Goal: Task Accomplishment & Management: Manage account settings

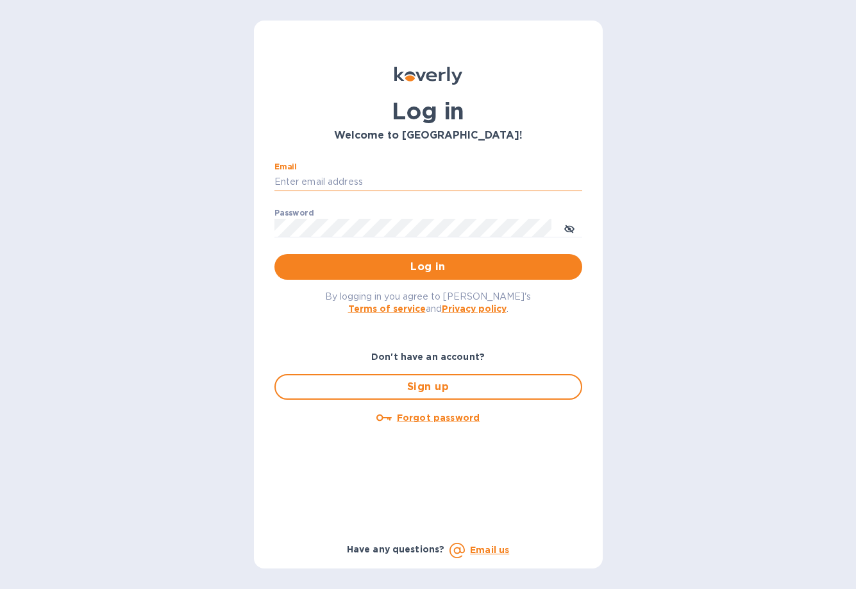
click at [351, 181] on input "Email" at bounding box center [428, 181] width 308 height 19
type input "[PERSON_NAME][EMAIL_ADDRESS][PERSON_NAME][DOMAIN_NAME]"
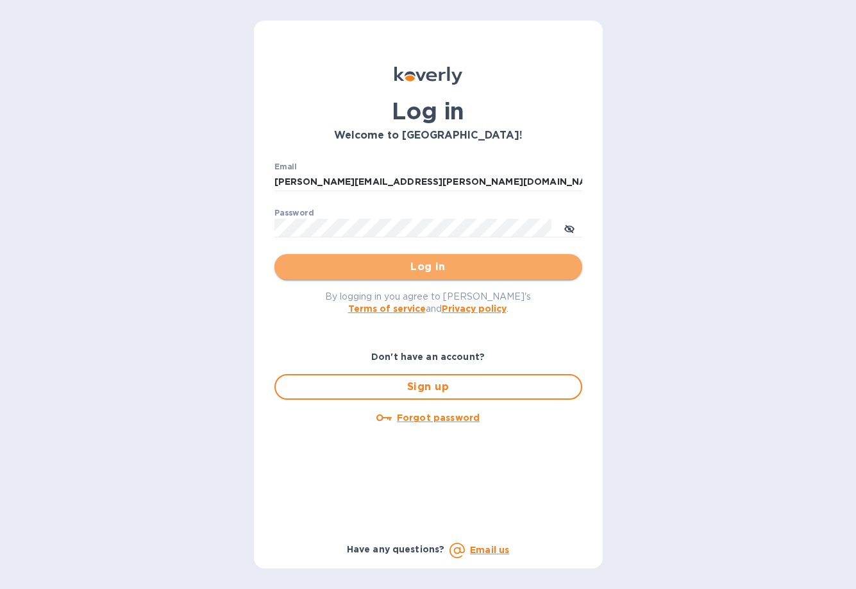
click at [356, 269] on span "Log in" at bounding box center [428, 266] width 287 height 15
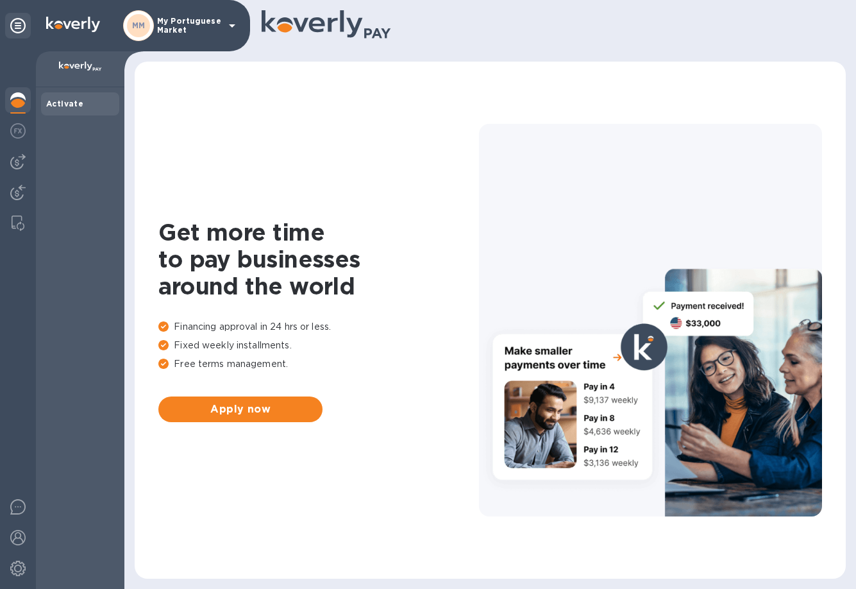
click at [233, 25] on icon at bounding box center [232, 25] width 6 height 3
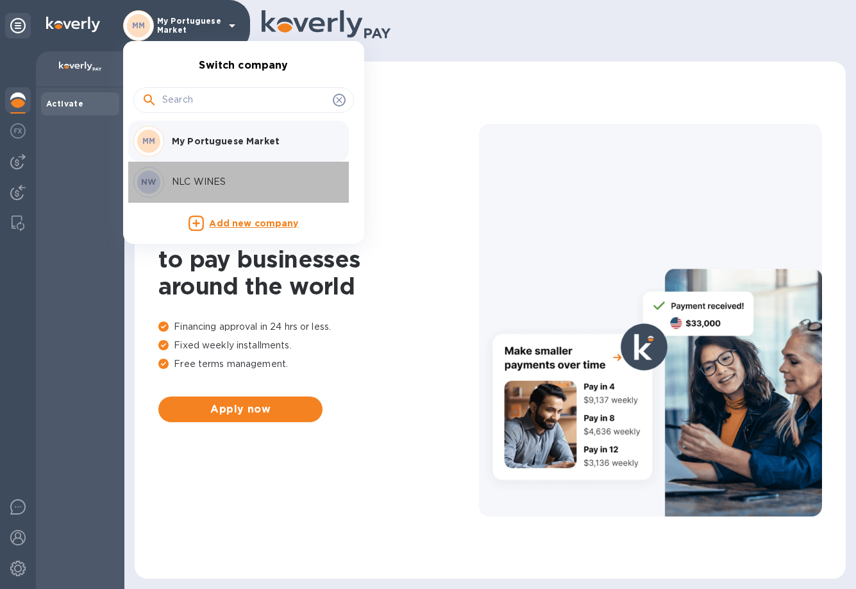
click at [189, 182] on p "NLC WINES" at bounding box center [253, 181] width 162 height 13
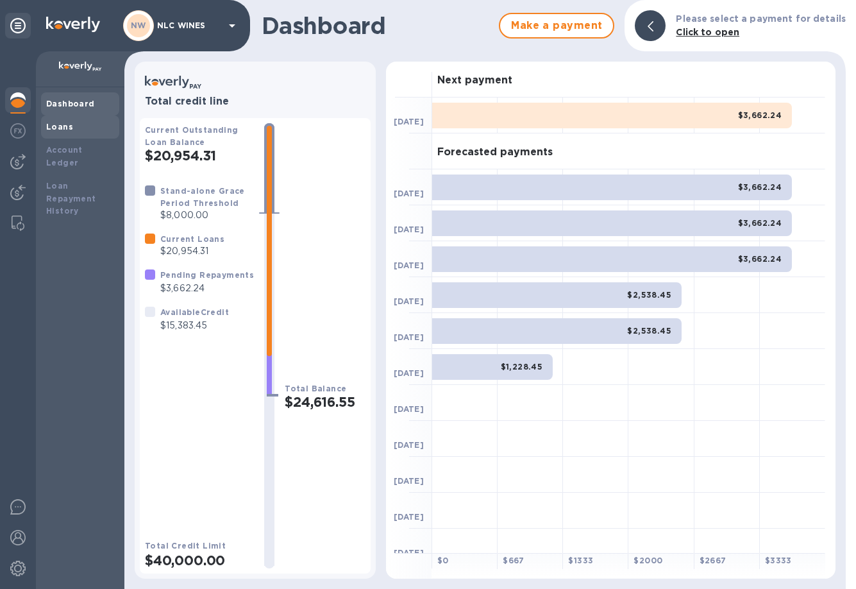
click at [83, 121] on div "Loans" at bounding box center [80, 127] width 68 height 13
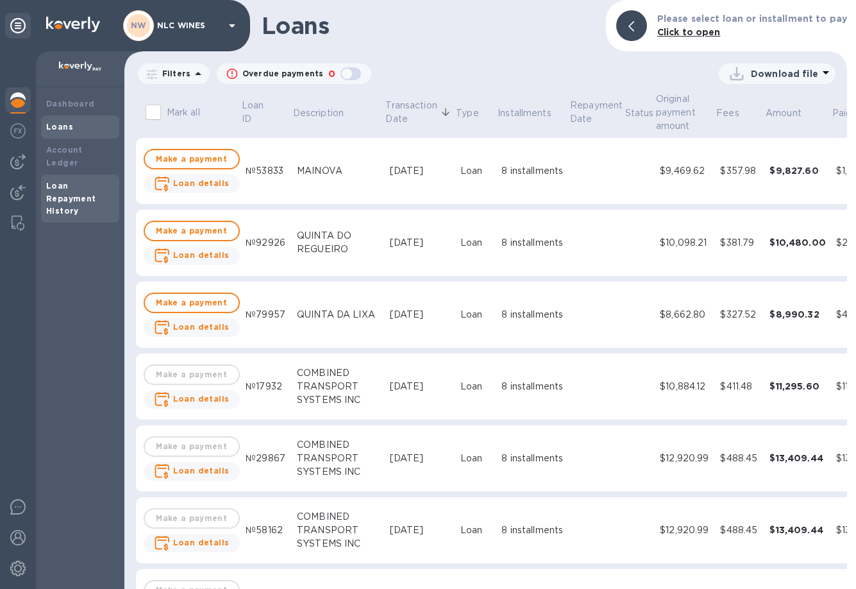
click at [73, 180] on div "Loan Repayment History" at bounding box center [80, 199] width 68 height 38
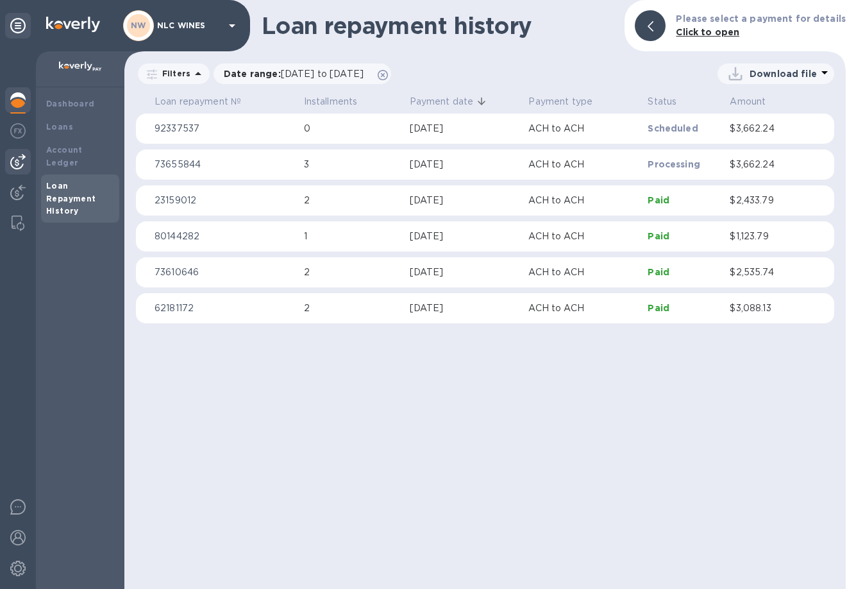
click at [18, 166] on img at bounding box center [17, 161] width 15 height 15
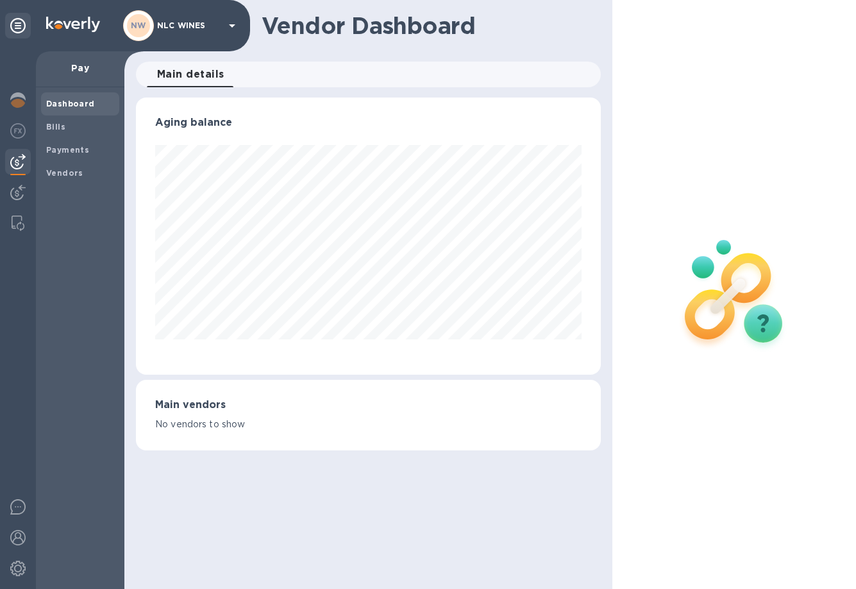
scroll to position [277, 460]
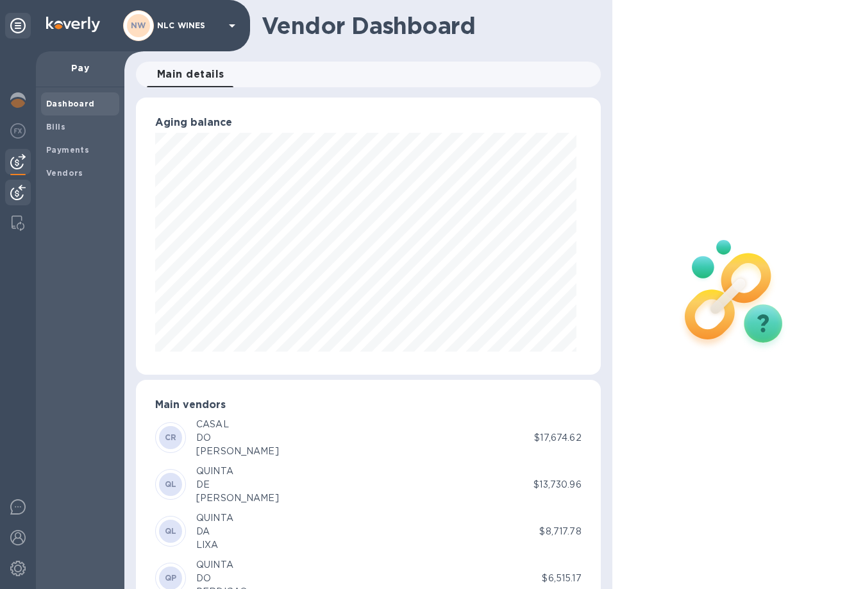
click at [17, 189] on img at bounding box center [17, 192] width 15 height 15
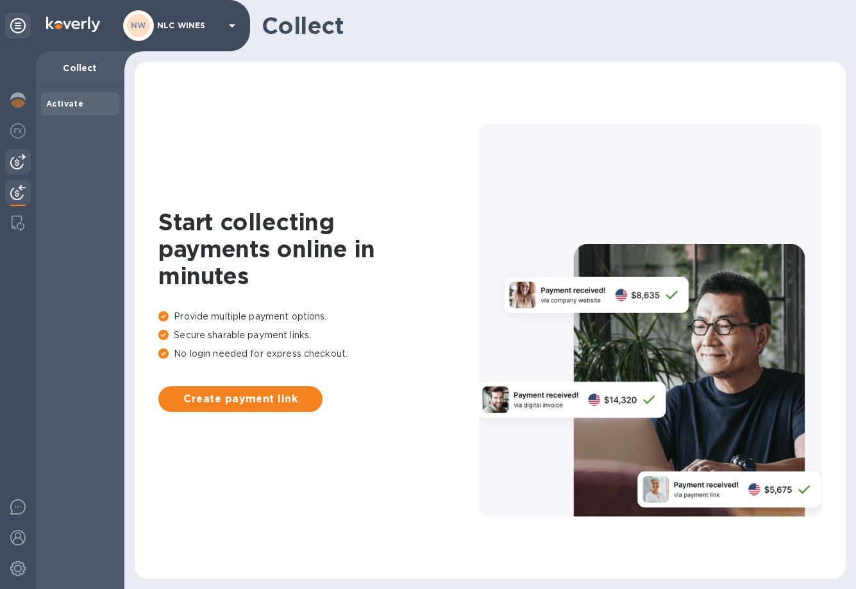
click at [20, 165] on img at bounding box center [17, 161] width 15 height 15
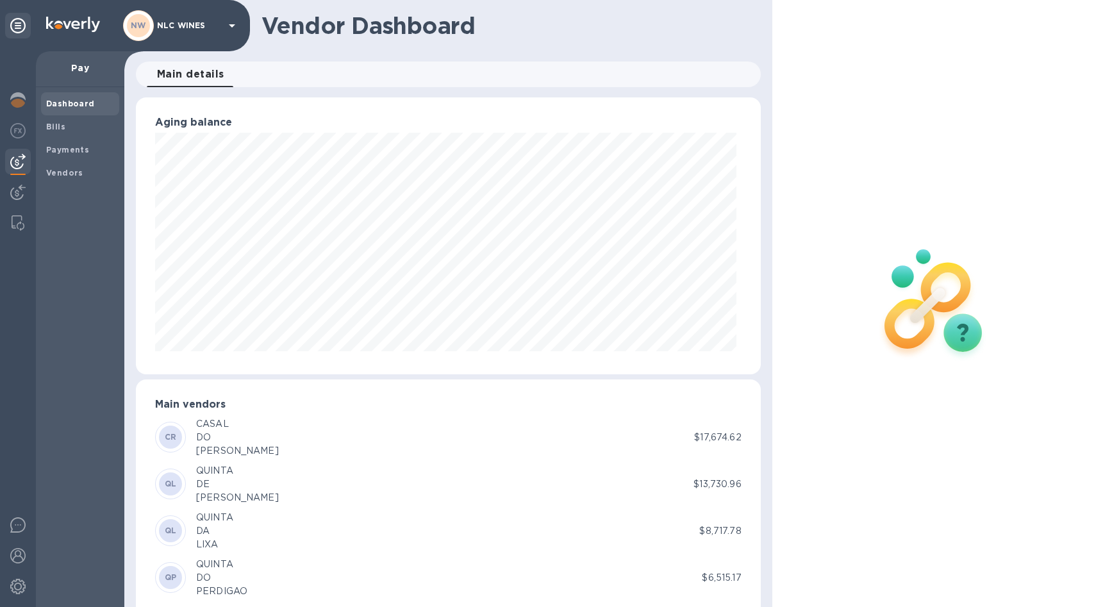
scroll to position [113, 0]
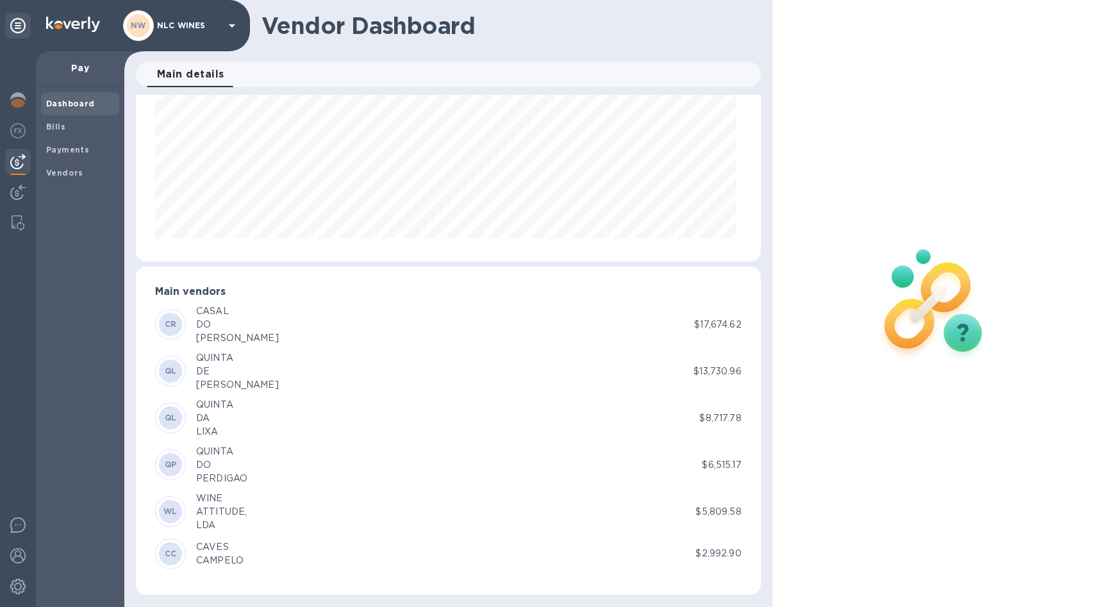
click at [236, 558] on div "CAMPELO" at bounding box center [219, 560] width 47 height 13
click at [62, 128] on b "Bills" at bounding box center [55, 127] width 19 height 10
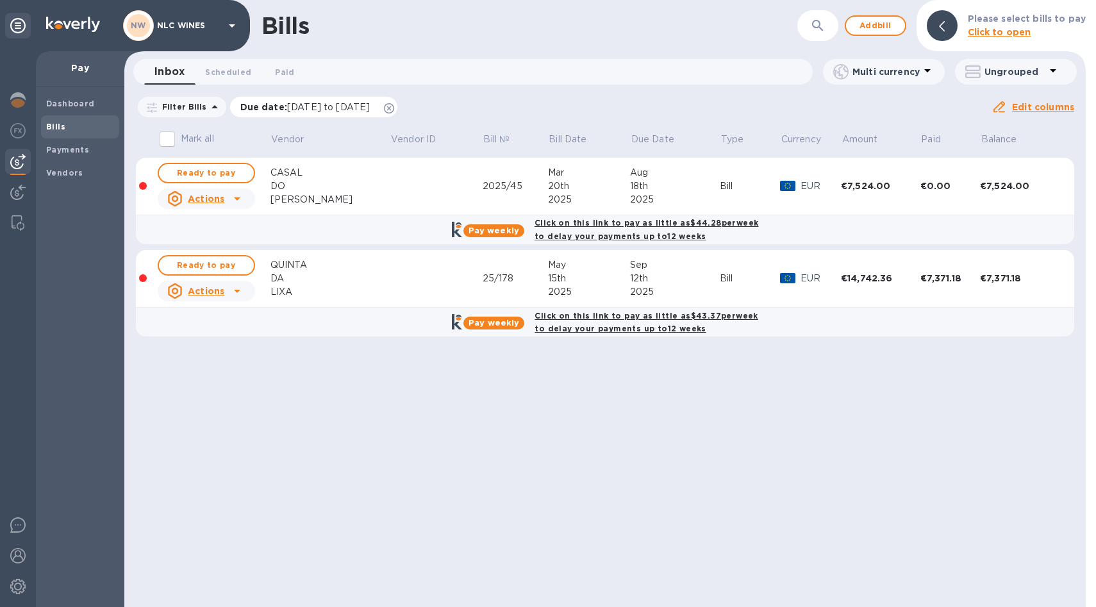
click at [394, 108] on icon at bounding box center [389, 108] width 10 height 10
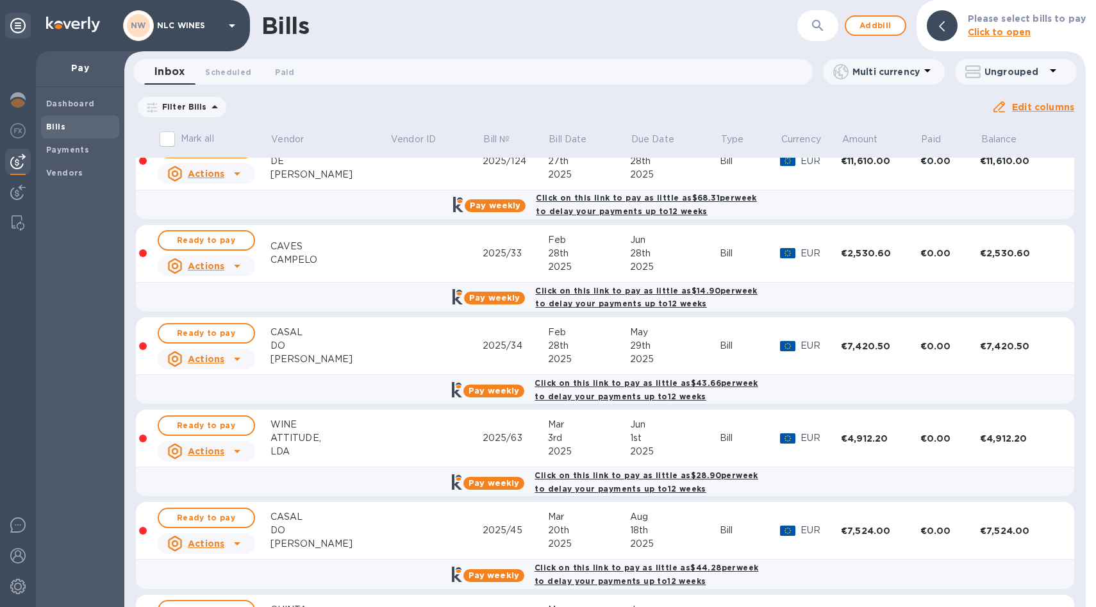
scroll to position [36, 0]
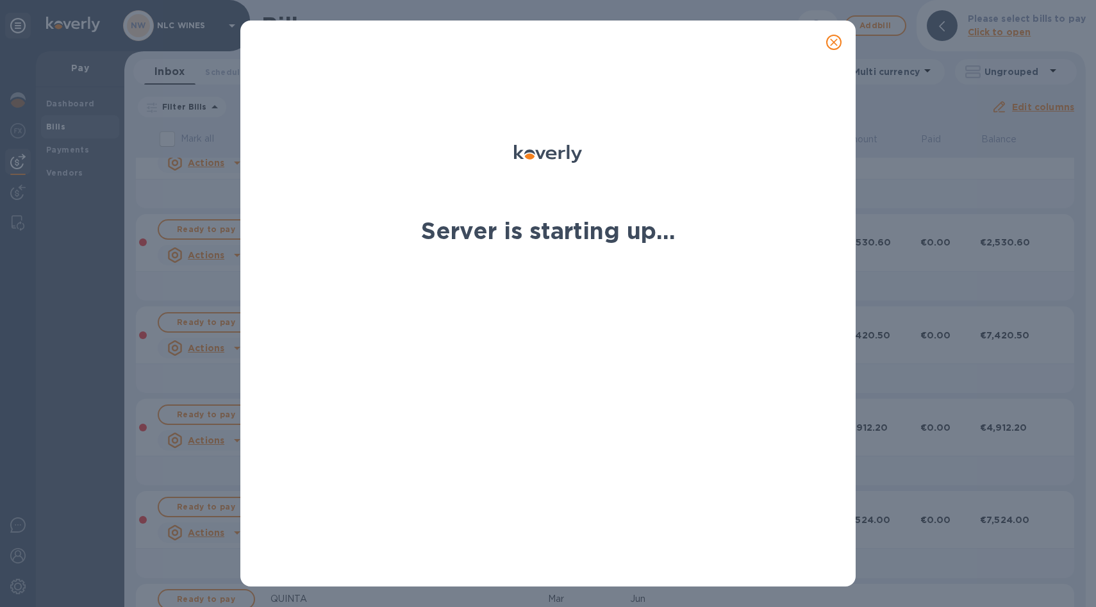
click at [835, 39] on icon "close" at bounding box center [834, 42] width 13 height 13
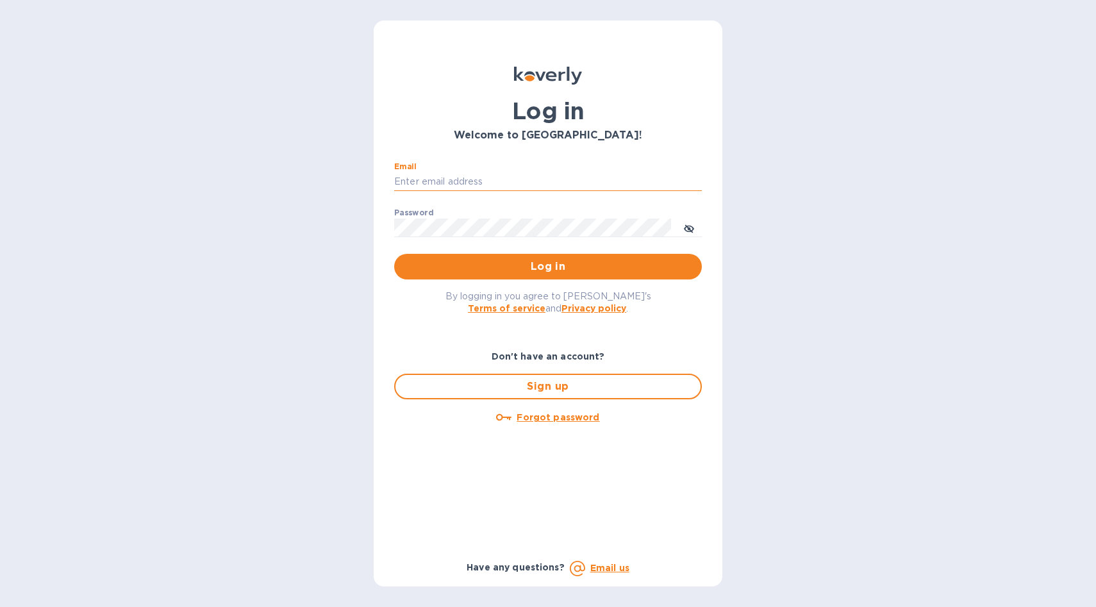
click at [535, 181] on input "Email" at bounding box center [548, 181] width 308 height 19
type input "[PERSON_NAME][EMAIL_ADDRESS][PERSON_NAME][DOMAIN_NAME]"
click at [560, 269] on span "Log in" at bounding box center [548, 266] width 287 height 15
